Goal: Task Accomplishment & Management: Use online tool/utility

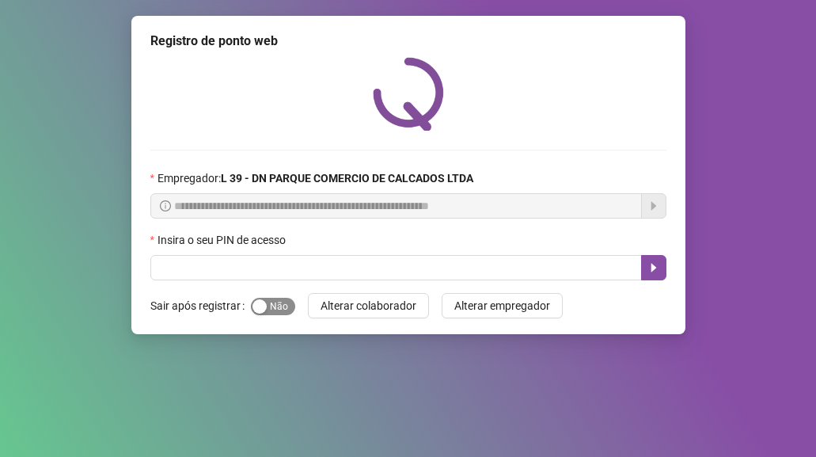
click at [270, 306] on span "Sim Não" at bounding box center [273, 306] width 44 height 17
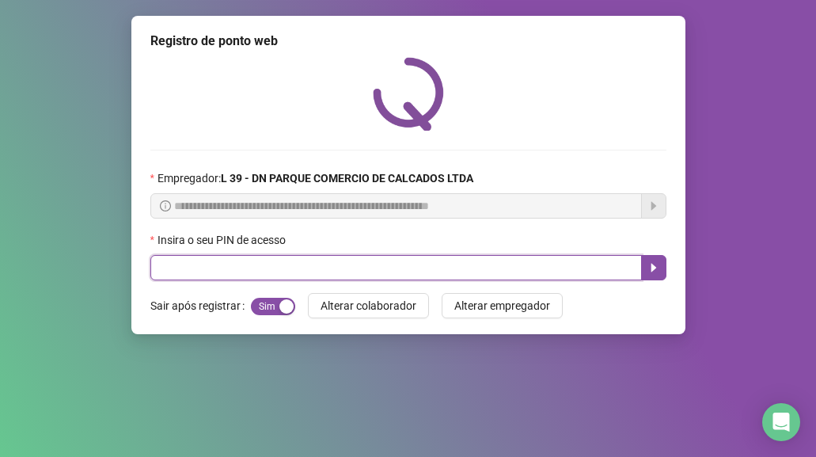
click at [226, 262] on input "text" at bounding box center [395, 267] width 491 height 25
type input "*****"
click at [647, 256] on button "button" at bounding box center [653, 267] width 25 height 25
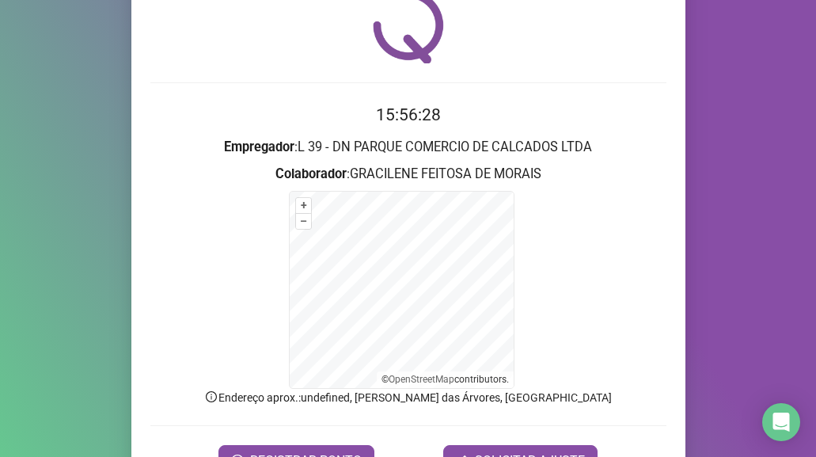
scroll to position [157, 0]
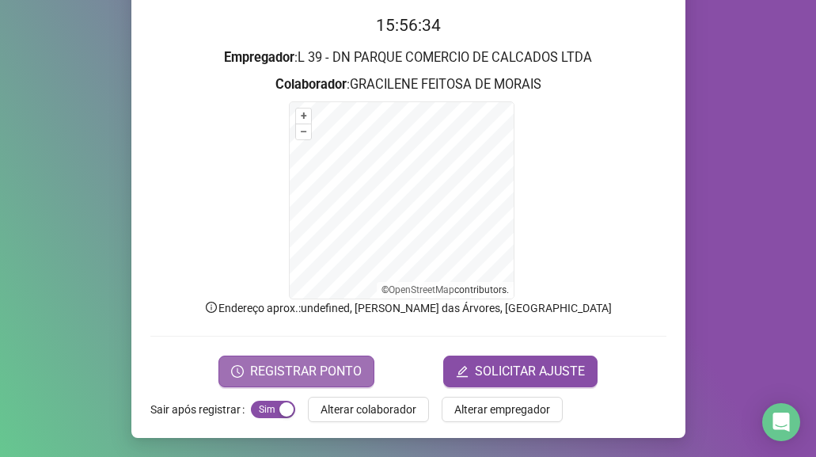
click at [298, 366] on span "REGISTRAR PONTO" at bounding box center [306, 371] width 112 height 19
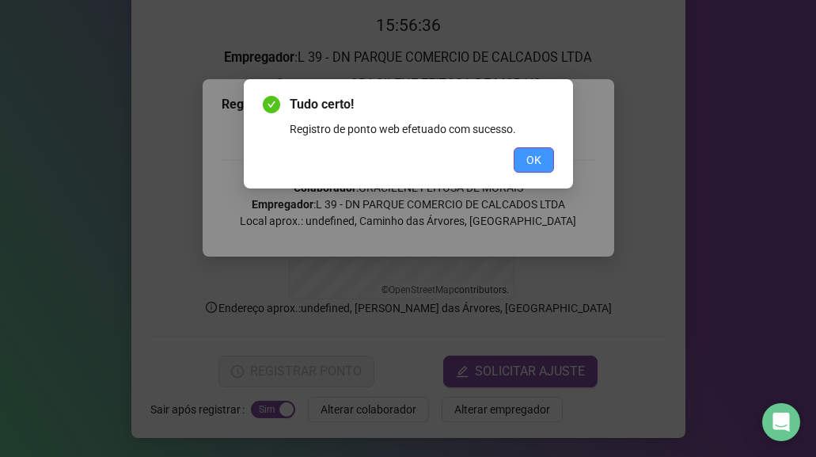
click at [536, 160] on span "OK" at bounding box center [533, 159] width 15 height 17
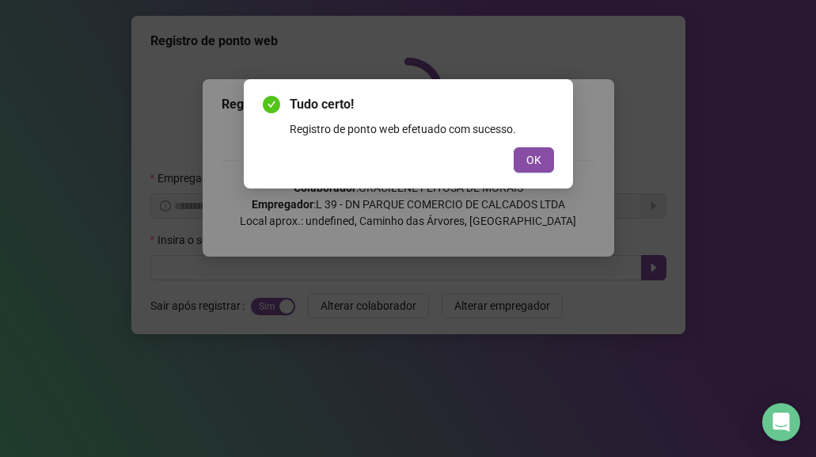
scroll to position [0, 0]
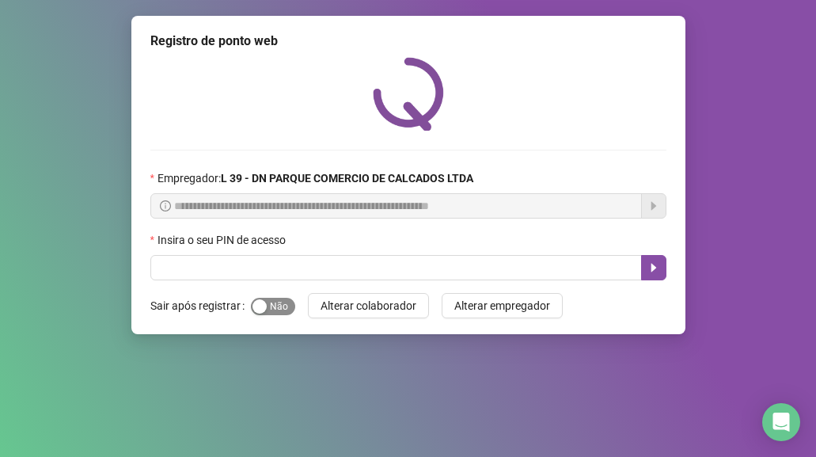
click at [268, 305] on span "Sim Não" at bounding box center [273, 306] width 44 height 17
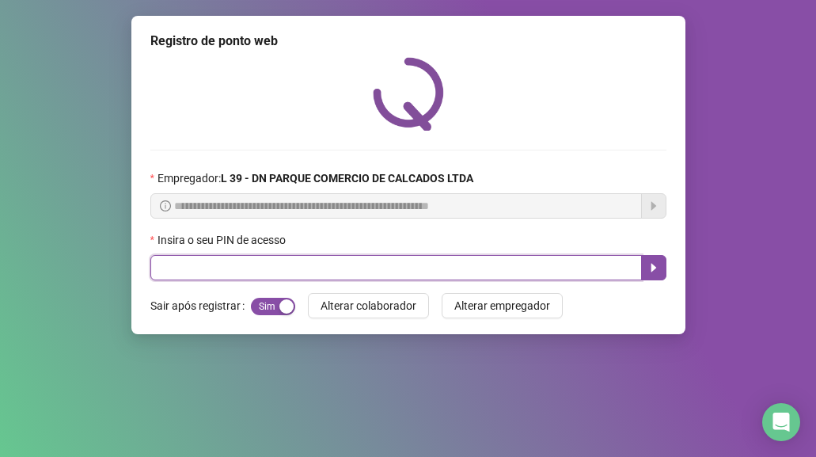
click at [226, 267] on input "text" at bounding box center [395, 267] width 491 height 25
type input "*****"
click at [652, 268] on icon "caret-right" at bounding box center [653, 268] width 6 height 9
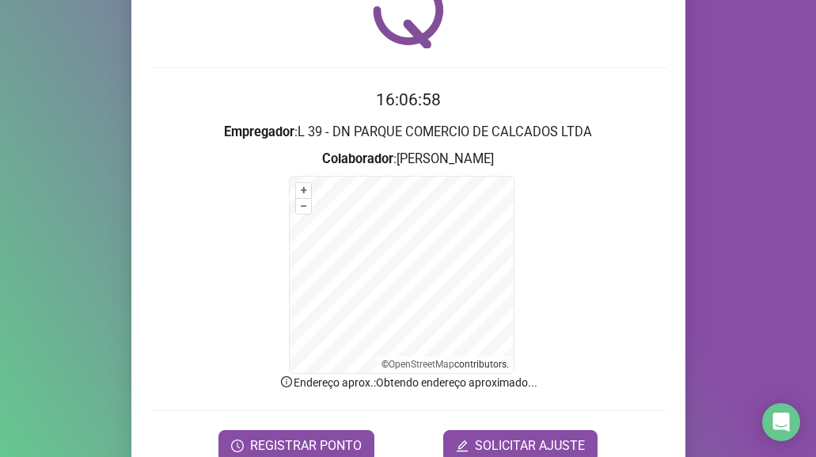
scroll to position [157, 0]
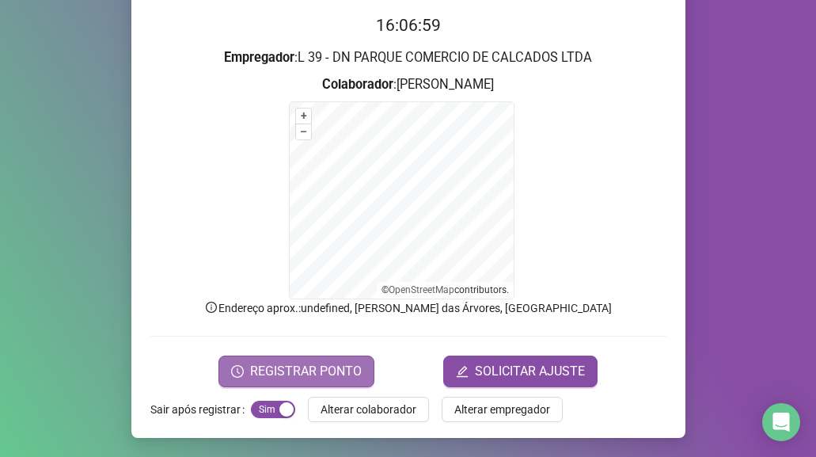
click at [318, 369] on span "REGISTRAR PONTO" at bounding box center [306, 371] width 112 height 19
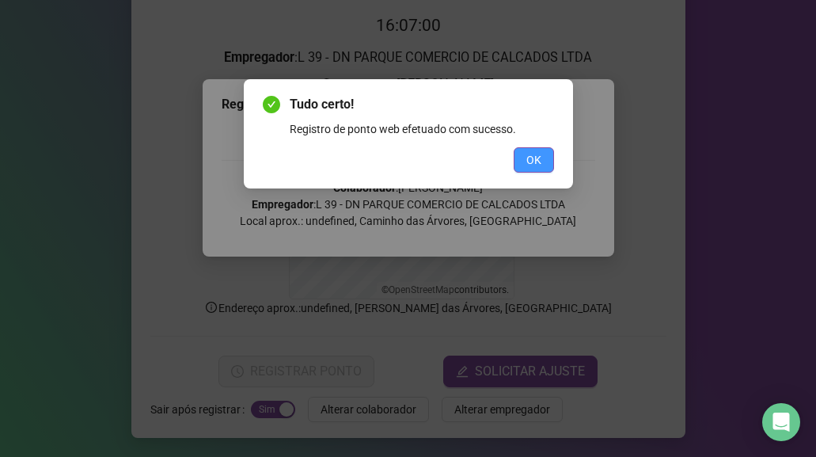
click at [544, 150] on button "OK" at bounding box center [534, 159] width 40 height 25
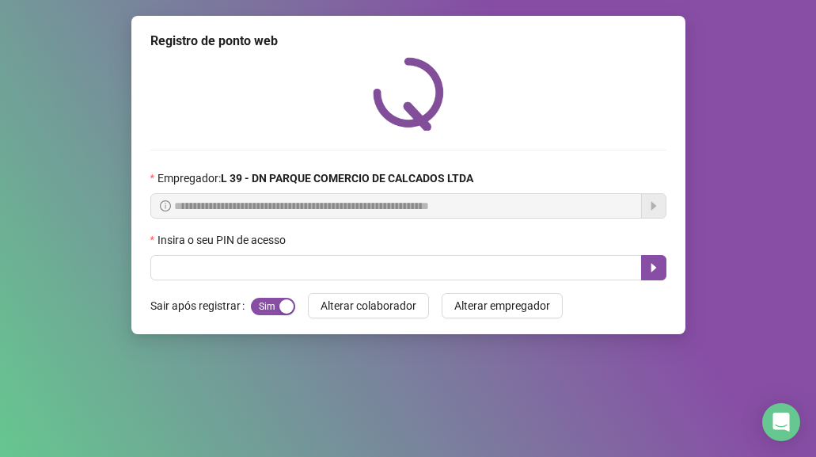
scroll to position [0, 0]
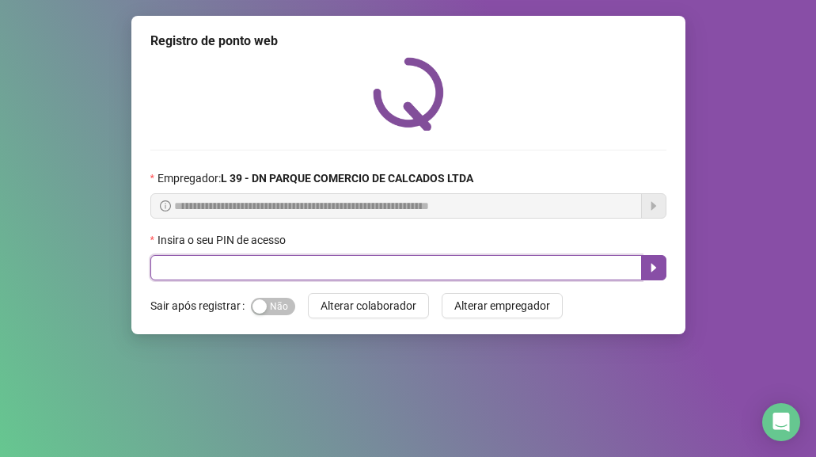
click at [256, 264] on input "text" at bounding box center [395, 267] width 491 height 25
type input "*****"
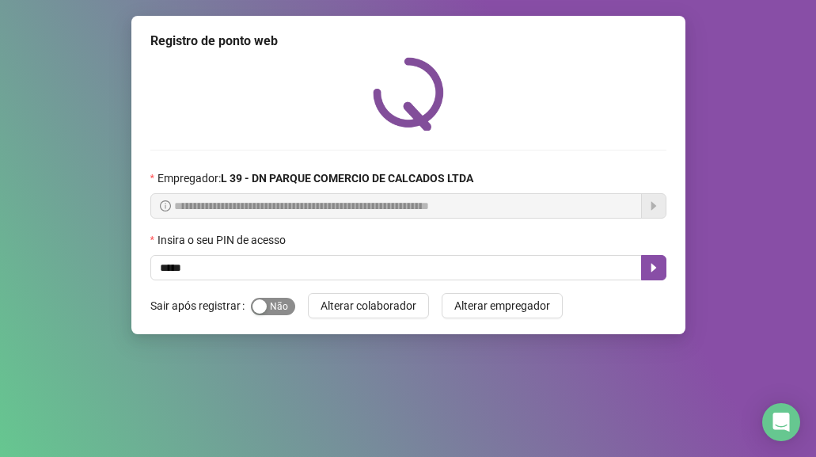
click at [270, 309] on span "Sim Não" at bounding box center [273, 306] width 44 height 17
click at [652, 268] on icon "caret-right" at bounding box center [653, 268] width 6 height 9
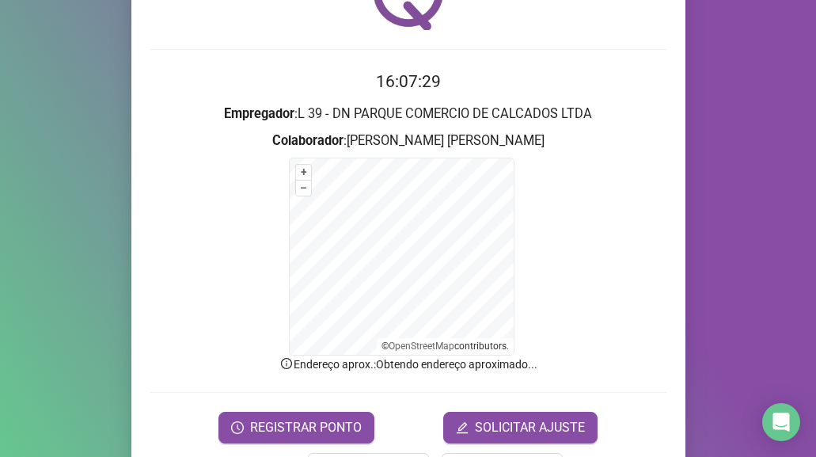
scroll to position [157, 0]
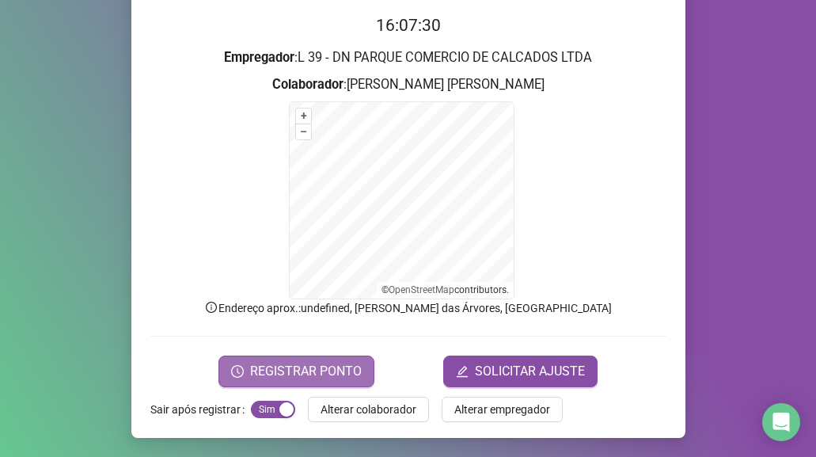
click at [315, 366] on span "REGISTRAR PONTO" at bounding box center [306, 371] width 112 height 19
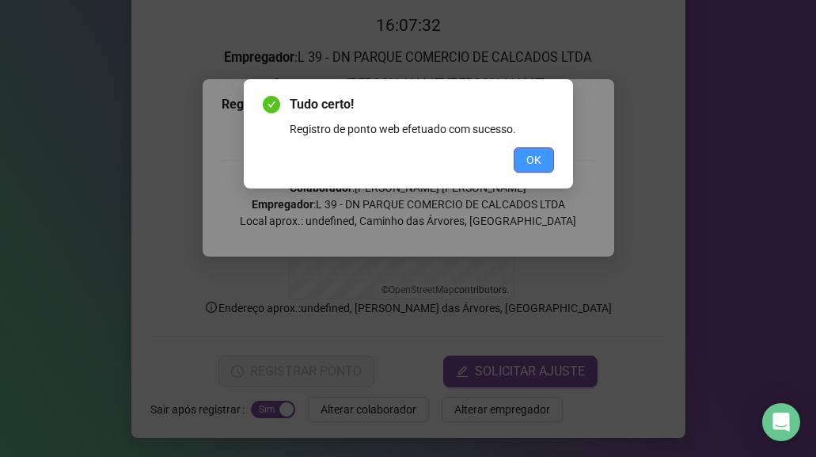
click at [544, 157] on button "OK" at bounding box center [534, 159] width 40 height 25
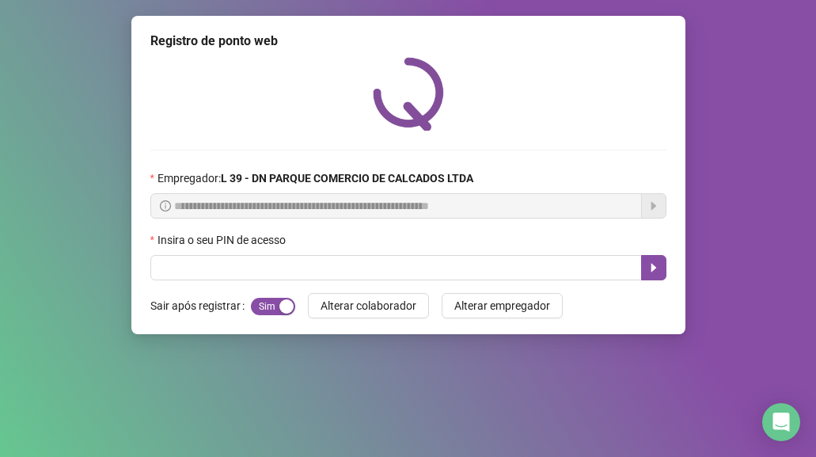
scroll to position [0, 0]
